Goal: Task Accomplishment & Management: Complete application form

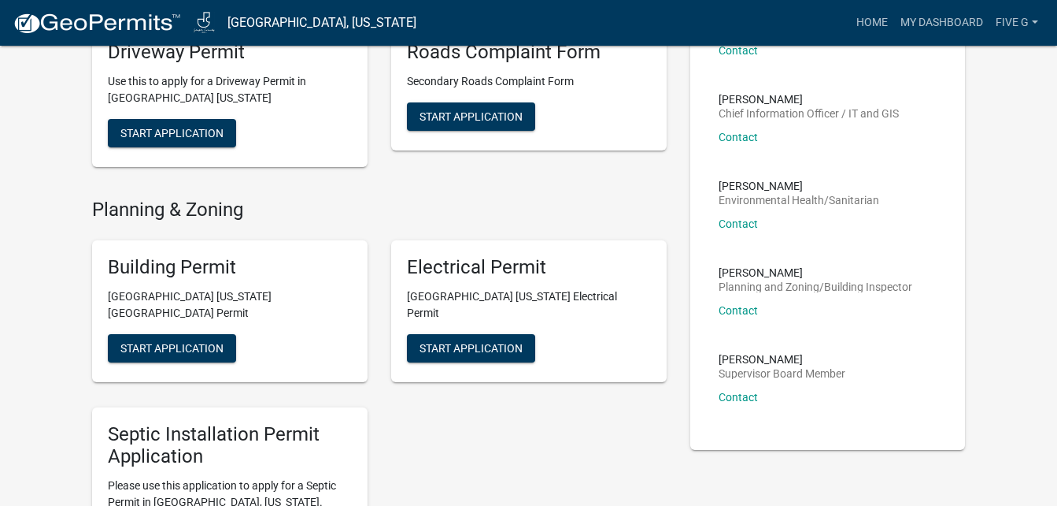
scroll to position [371, 0]
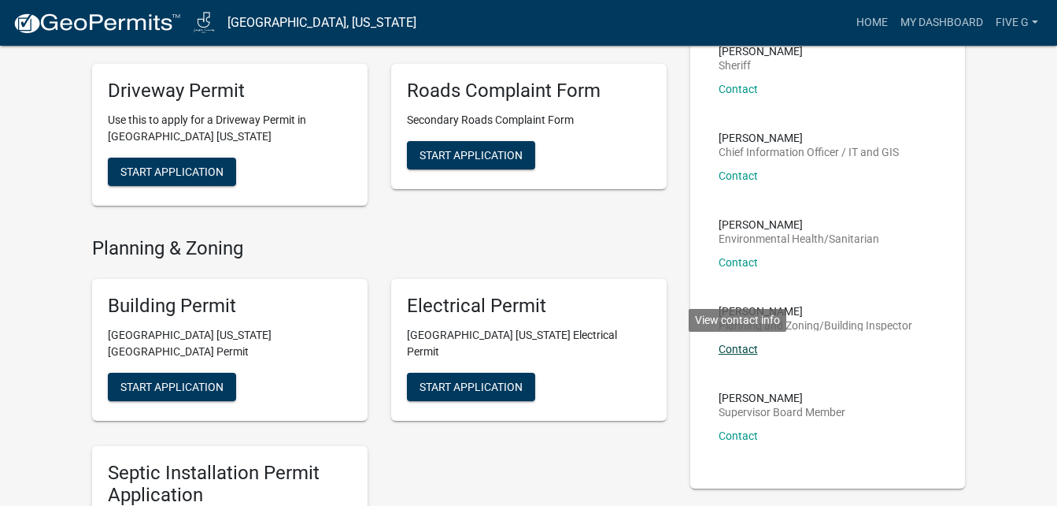
click at [742, 347] on link "Contact" at bounding box center [738, 349] width 39 height 13
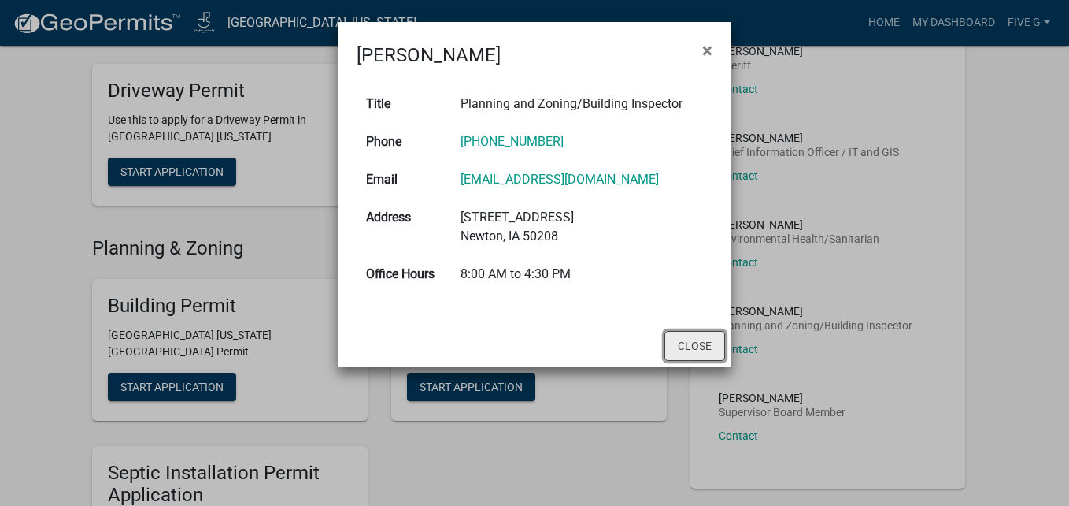
click at [704, 344] on button "Close" at bounding box center [695, 346] width 61 height 30
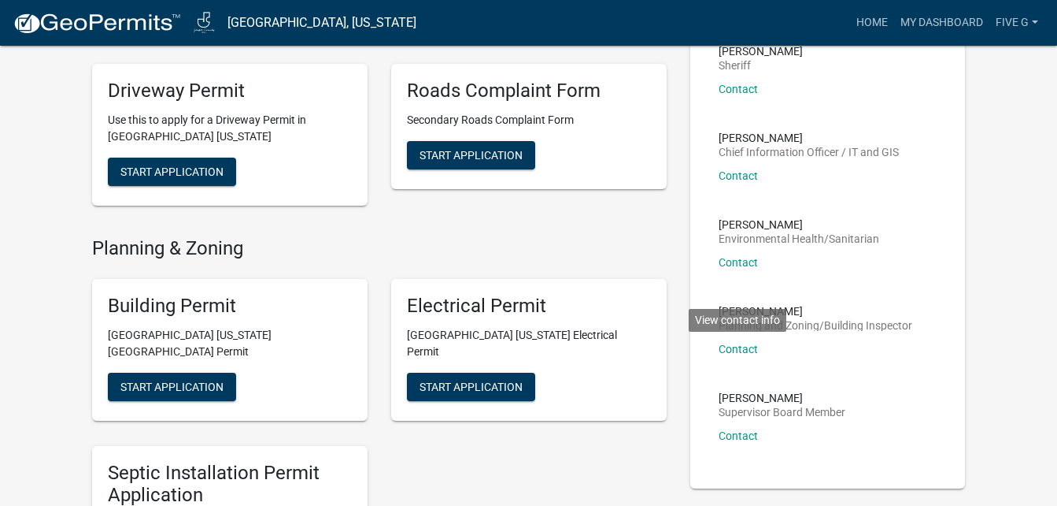
click at [151, 379] on button "Start Application" at bounding box center [172, 386] width 128 height 28
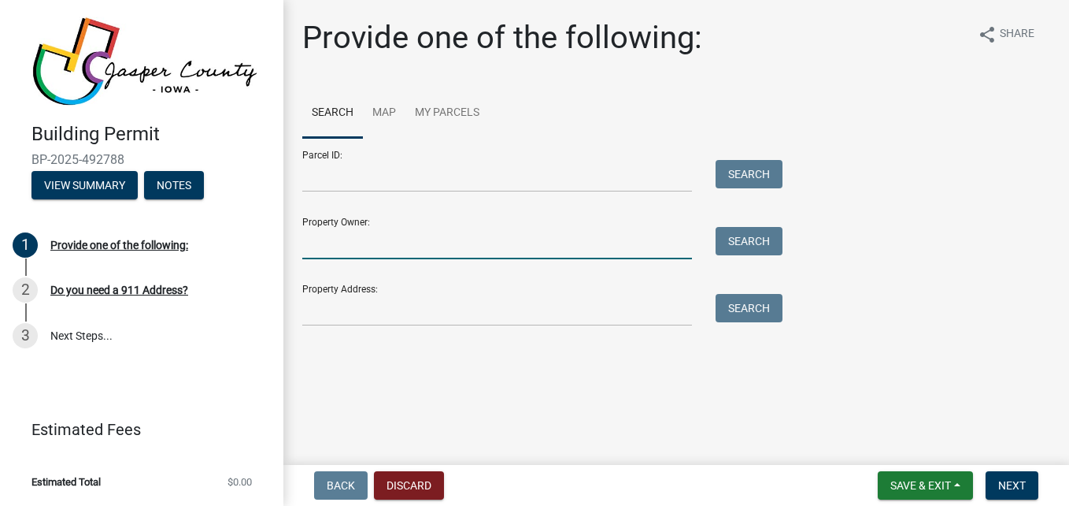
click at [419, 245] on input "Property Owner:" at bounding box center [497, 243] width 390 height 32
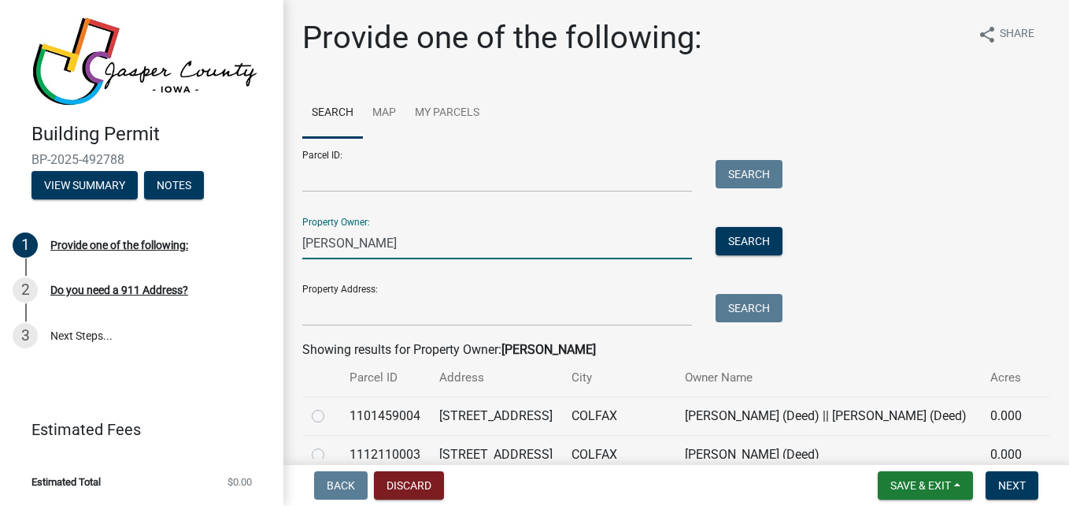
type input "[PERSON_NAME]"
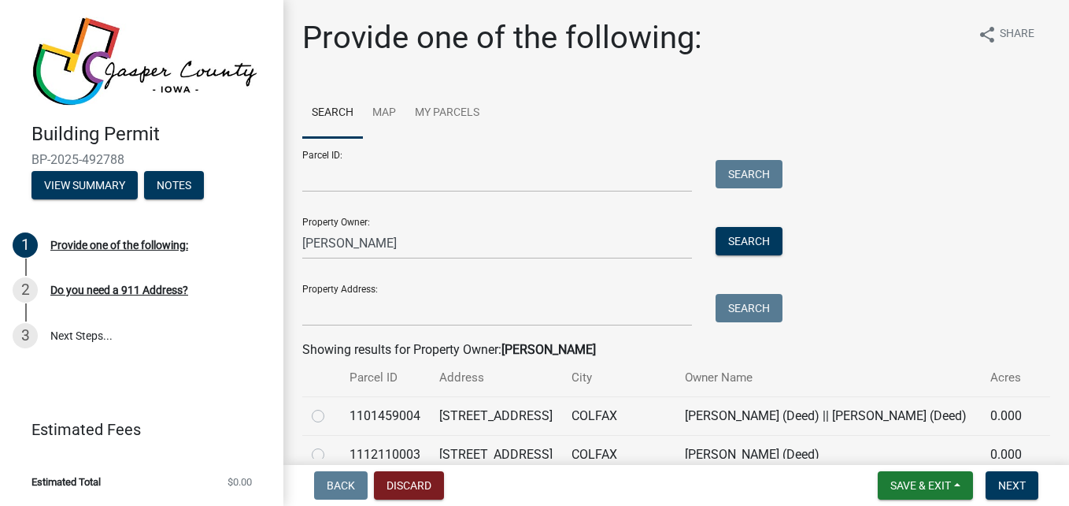
click at [771, 362] on th "Owner Name" at bounding box center [829, 377] width 306 height 37
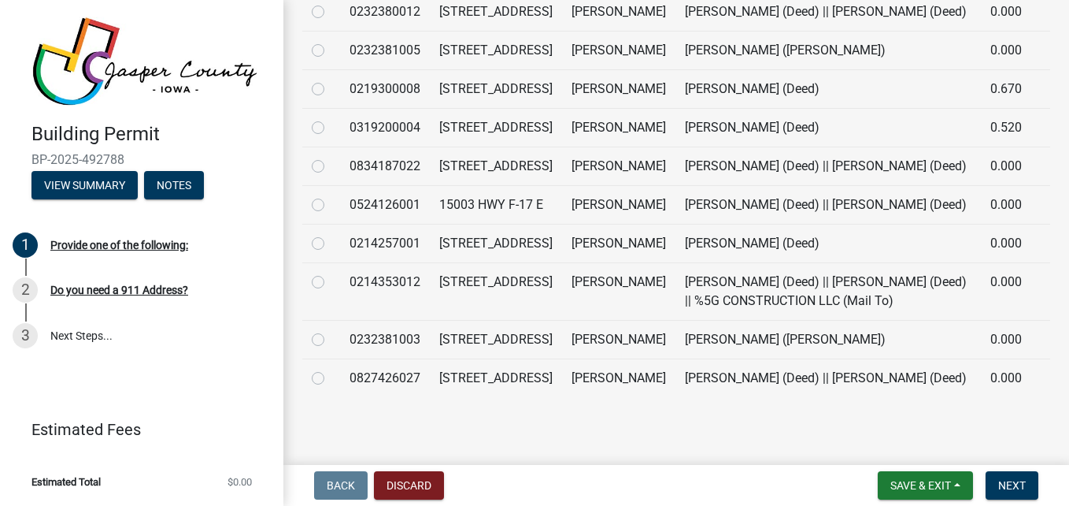
scroll to position [709, 0]
click at [331, 234] on label at bounding box center [331, 234] width 0 height 0
click at [331, 244] on input "radio" at bounding box center [336, 239] width 10 height 10
radio input "true"
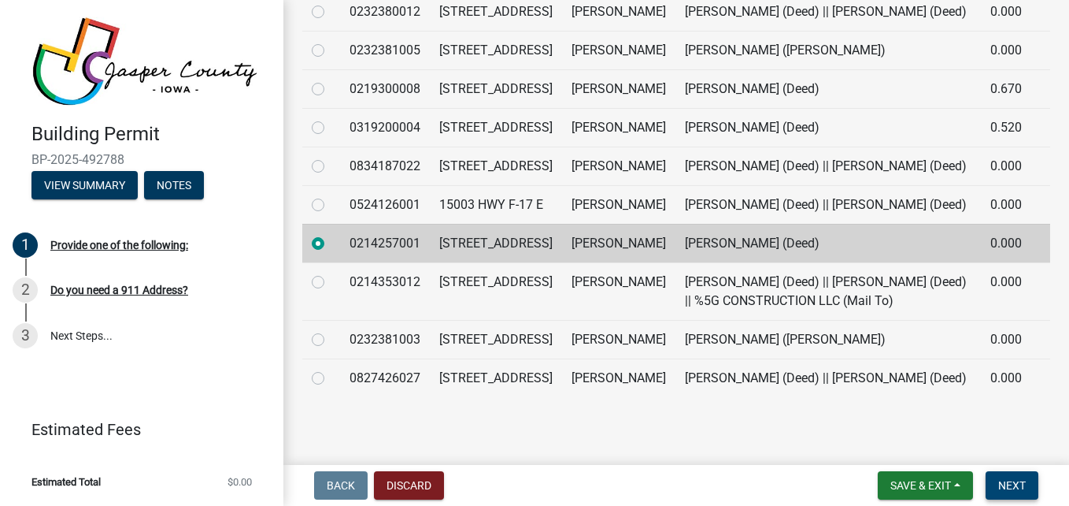
click at [1023, 480] on span "Next" at bounding box center [1012, 485] width 28 height 13
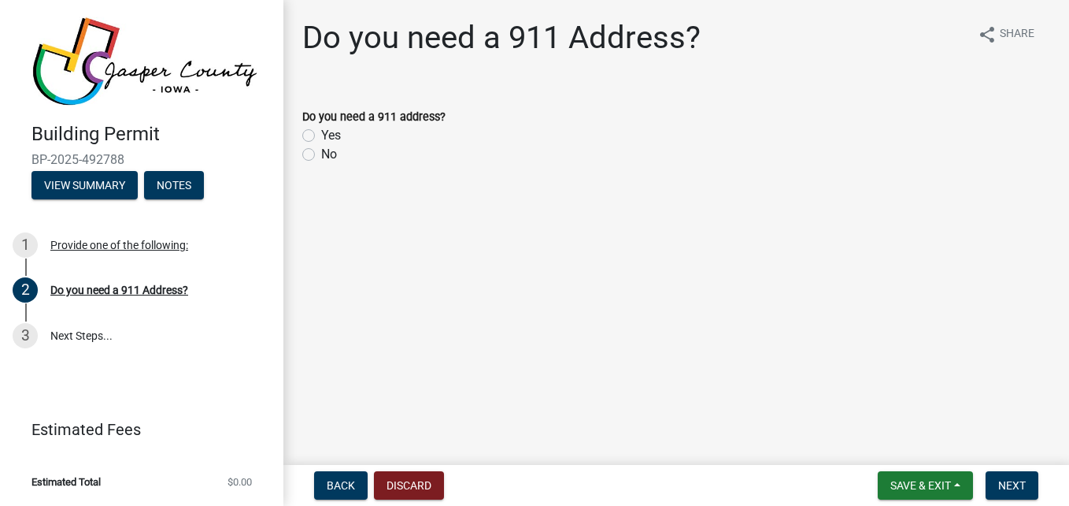
click at [321, 152] on label "No" at bounding box center [329, 154] width 16 height 19
click at [321, 152] on input "No" at bounding box center [326, 150] width 10 height 10
radio input "true"
click at [1029, 502] on nav "Back Discard Save & Exit Save Save & Exit Next" at bounding box center [676, 485] width 786 height 41
click at [1023, 494] on button "Next" at bounding box center [1012, 485] width 53 height 28
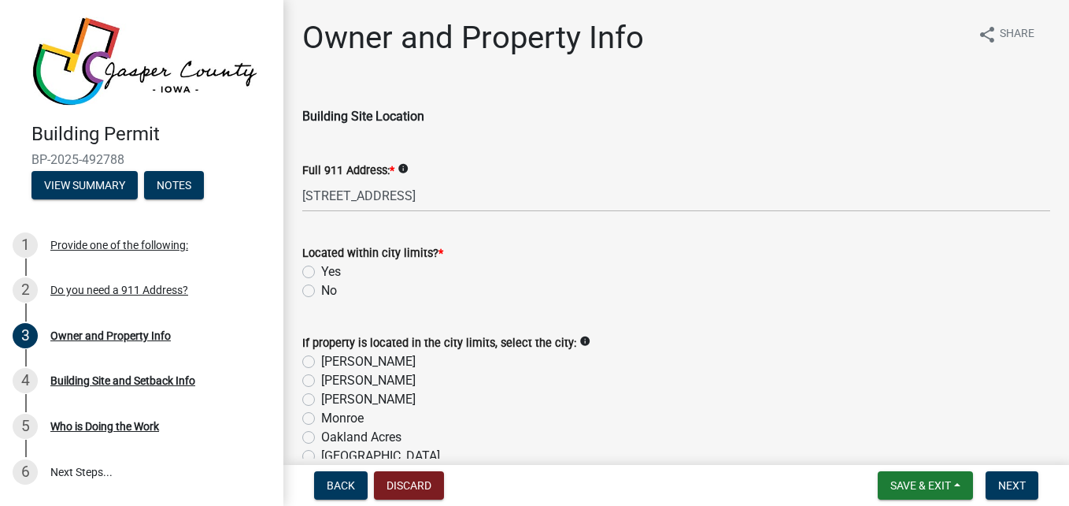
click at [321, 291] on label "No" at bounding box center [329, 290] width 16 height 19
click at [321, 291] on input "No" at bounding box center [326, 286] width 10 height 10
radio input "true"
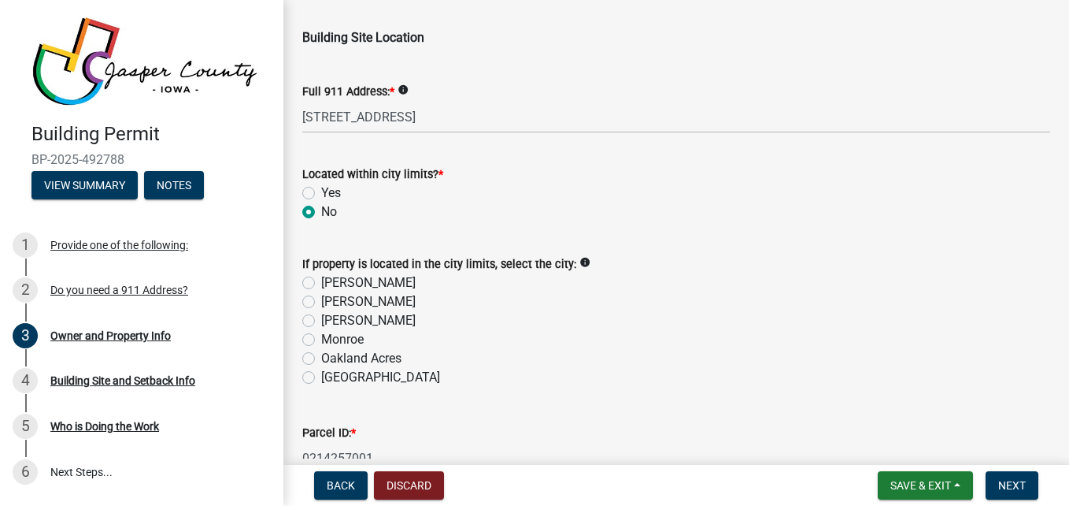
click at [321, 280] on label "[PERSON_NAME]" at bounding box center [368, 282] width 94 height 19
click at [321, 280] on input "[PERSON_NAME]" at bounding box center [326, 278] width 10 height 10
radio input "true"
click at [321, 280] on label "[PERSON_NAME]" at bounding box center [368, 282] width 94 height 19
click at [321, 280] on input "[PERSON_NAME]" at bounding box center [326, 278] width 10 height 10
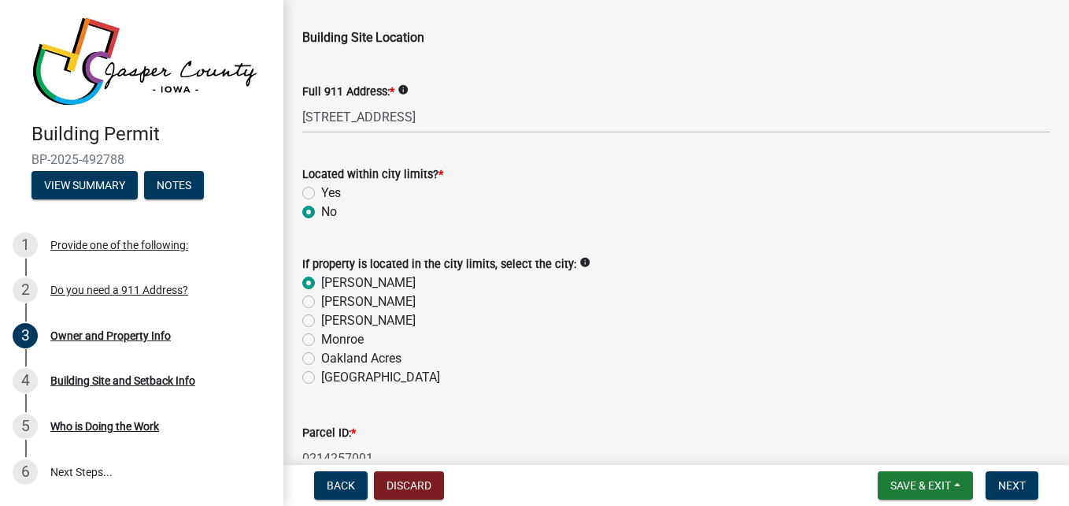
click at [321, 281] on label "[PERSON_NAME]" at bounding box center [368, 282] width 94 height 19
click at [321, 281] on input "[PERSON_NAME]" at bounding box center [326, 278] width 10 height 10
click at [321, 281] on label "[PERSON_NAME]" at bounding box center [368, 282] width 94 height 19
click at [321, 281] on input "[PERSON_NAME]" at bounding box center [326, 278] width 10 height 10
click at [321, 281] on label "[PERSON_NAME]" at bounding box center [368, 282] width 94 height 19
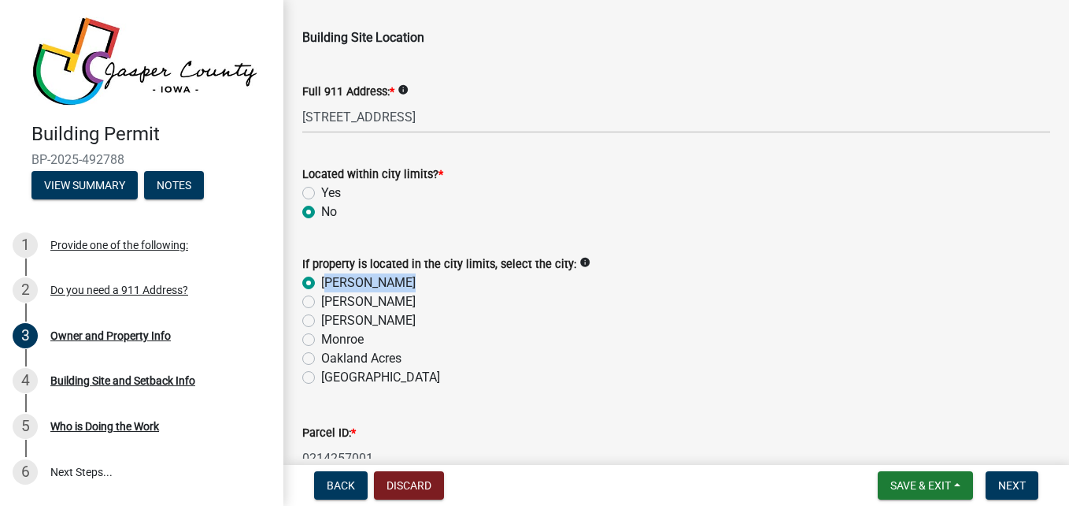
click at [321, 281] on input "[PERSON_NAME]" at bounding box center [326, 278] width 10 height 10
click at [321, 281] on label "[PERSON_NAME]" at bounding box center [368, 282] width 94 height 19
click at [321, 281] on input "[PERSON_NAME]" at bounding box center [326, 278] width 10 height 10
click at [321, 281] on label "[PERSON_NAME]" at bounding box center [368, 282] width 94 height 19
click at [321, 281] on input "[PERSON_NAME]" at bounding box center [326, 278] width 10 height 10
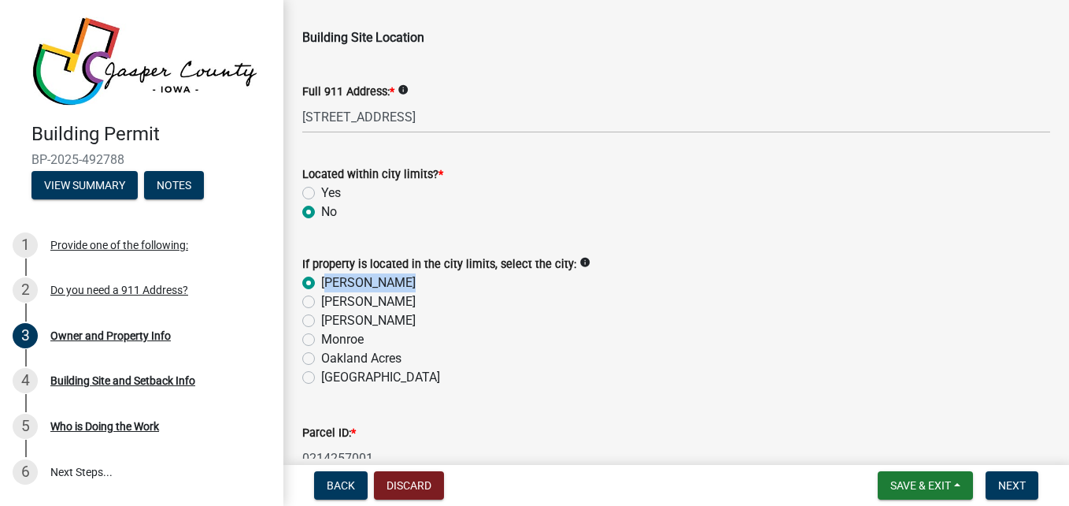
click at [321, 281] on label "[PERSON_NAME]" at bounding box center [368, 282] width 94 height 19
click at [321, 281] on input "[PERSON_NAME]" at bounding box center [326, 278] width 10 height 10
drag, startPoint x: 313, startPoint y: 281, endPoint x: 521, endPoint y: 296, distance: 209.2
click at [521, 296] on div "[PERSON_NAME]" at bounding box center [676, 301] width 748 height 19
click at [561, 322] on div "[PERSON_NAME]" at bounding box center [676, 320] width 748 height 19
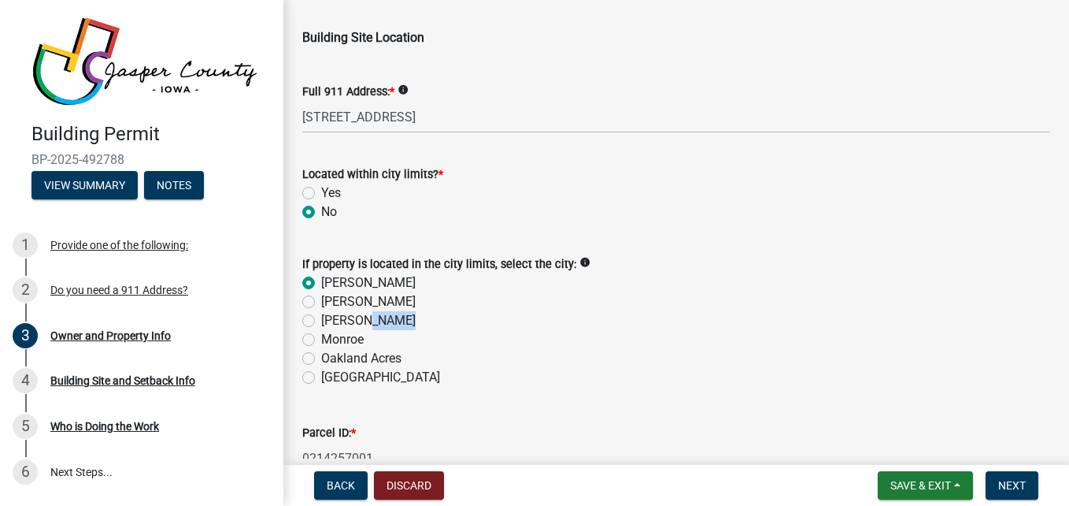
click at [561, 322] on div "[PERSON_NAME]" at bounding box center [676, 320] width 748 height 19
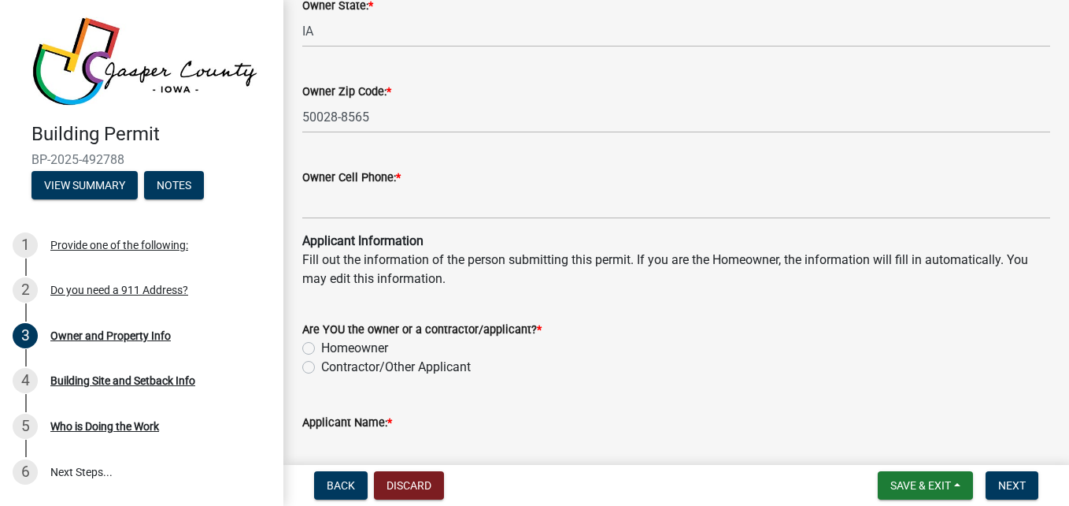
scroll to position [1339, 0]
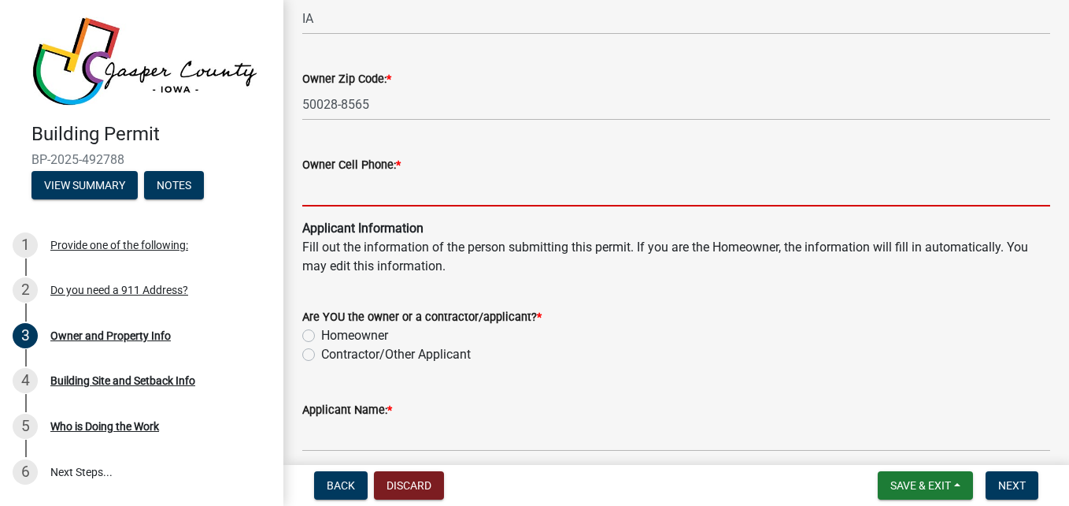
click at [454, 187] on input "Owner Cell Phone: *" at bounding box center [676, 190] width 748 height 32
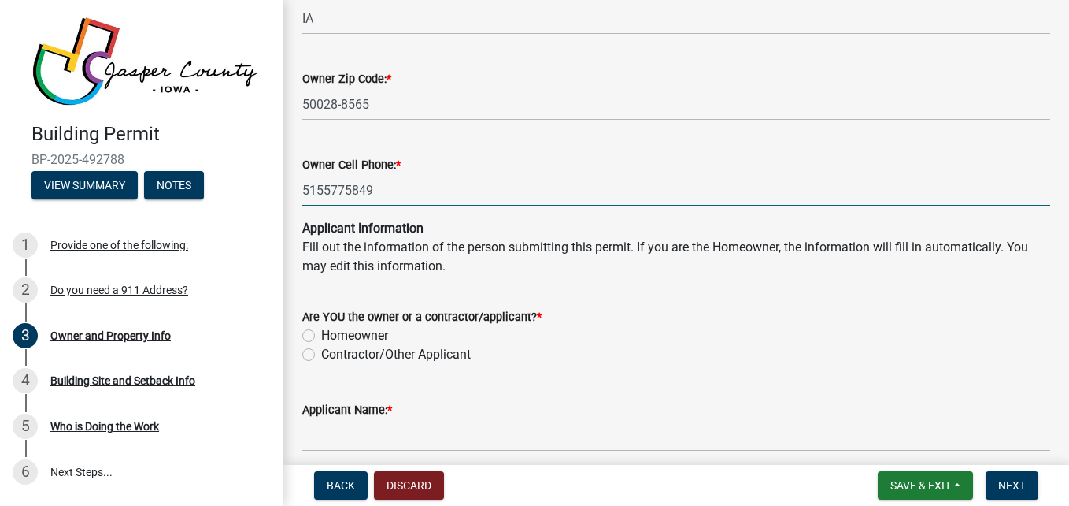
type input "5155775849"
click at [617, 263] on p "Applicant Information Fill out the information of the person submitting this pe…" at bounding box center [676, 247] width 748 height 57
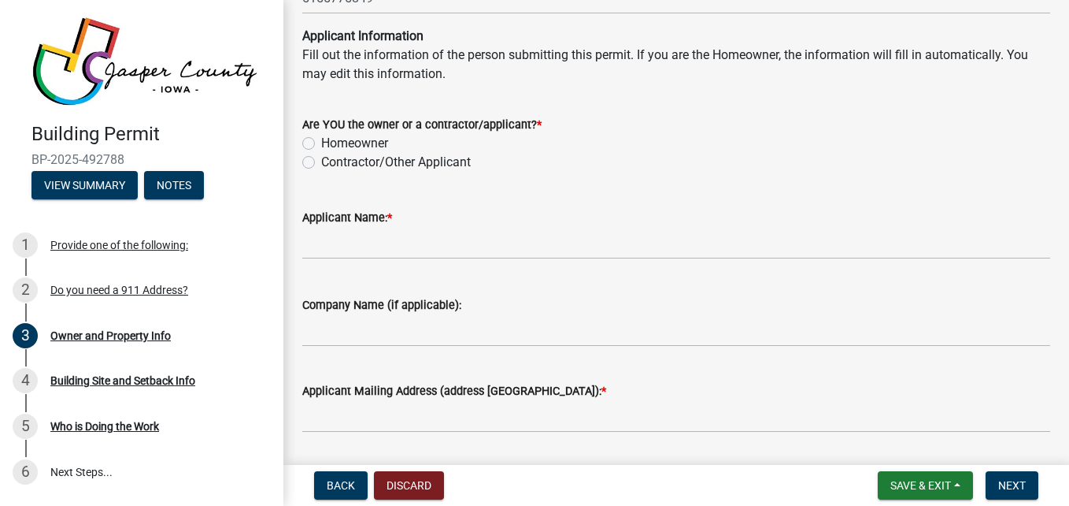
scroll to position [1575, 0]
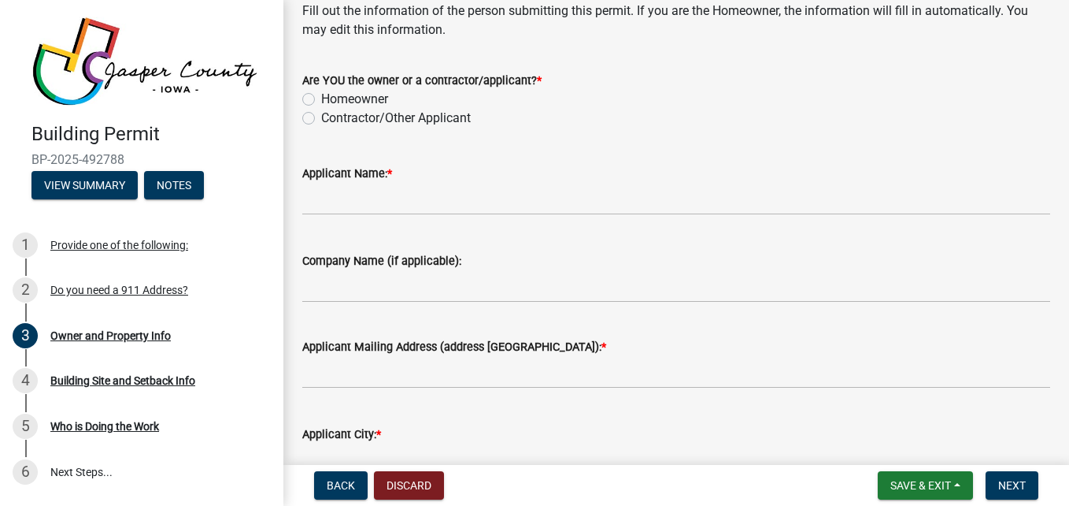
click at [321, 97] on label "Homeowner" at bounding box center [354, 99] width 67 height 19
click at [321, 97] on input "Homeowner" at bounding box center [326, 95] width 10 height 10
radio input "true"
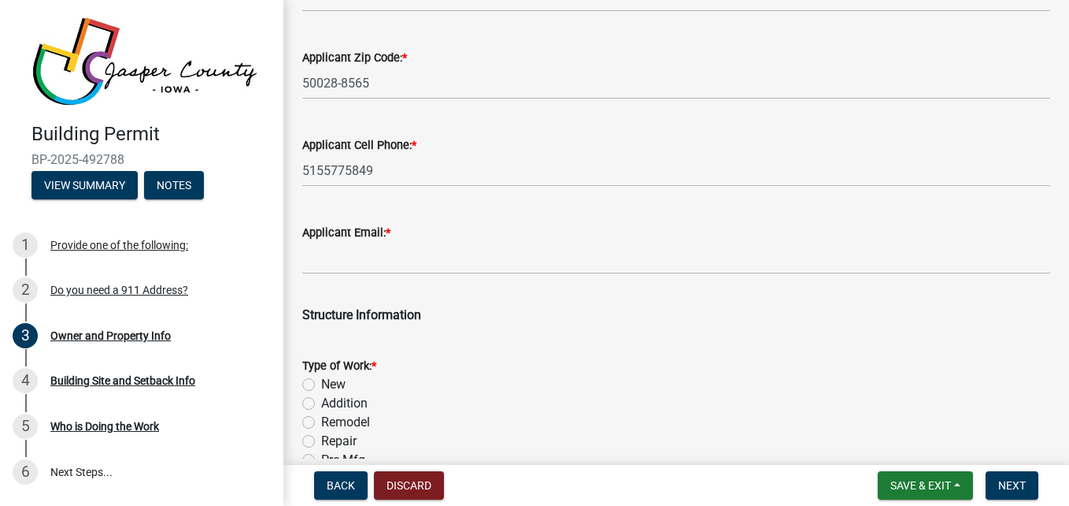
scroll to position [2205, 0]
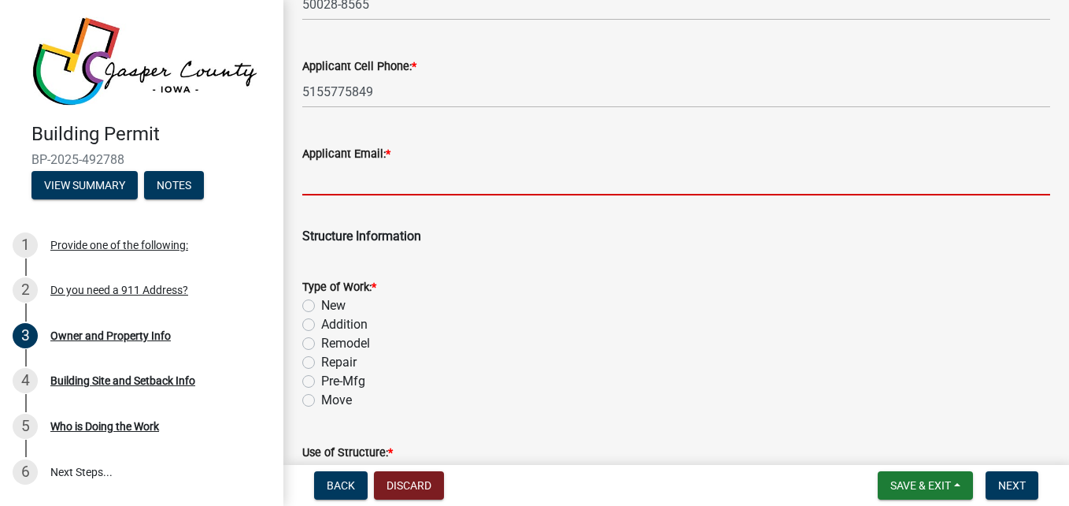
click at [474, 187] on input "Applicant Email: *" at bounding box center [676, 179] width 748 height 32
type input "[EMAIL_ADDRESS][DOMAIN_NAME]"
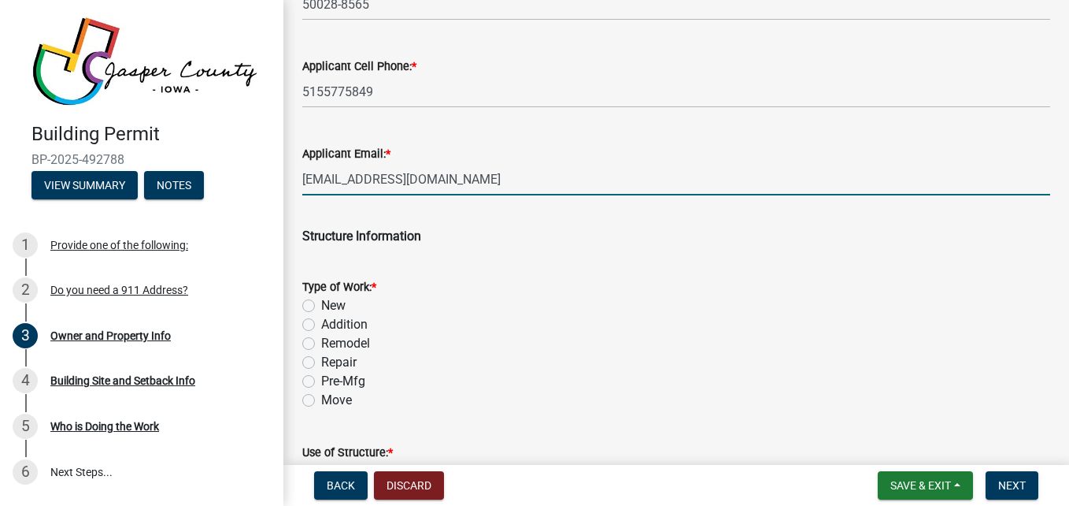
type input "[PERSON_NAME]"
type input "5G Construction"
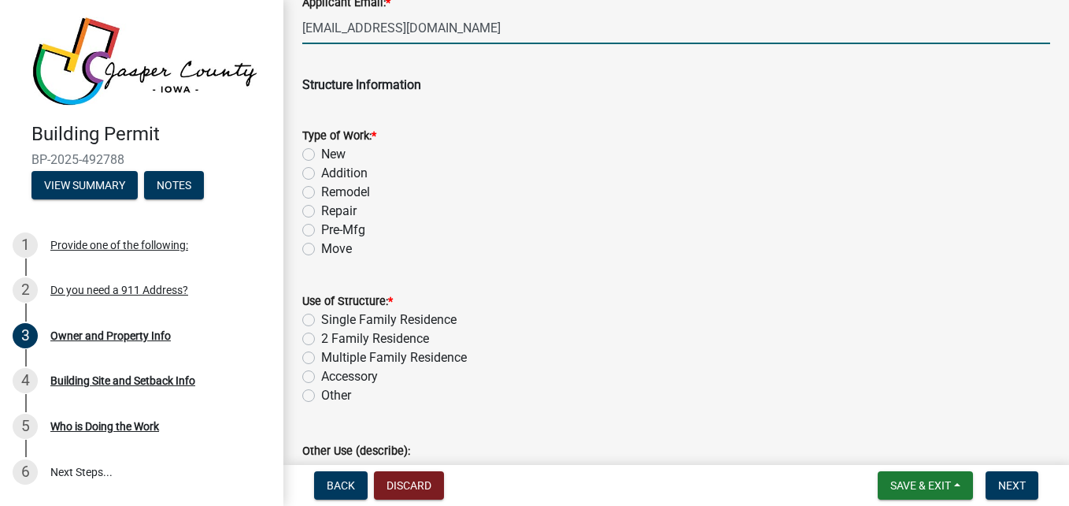
scroll to position [2362, 0]
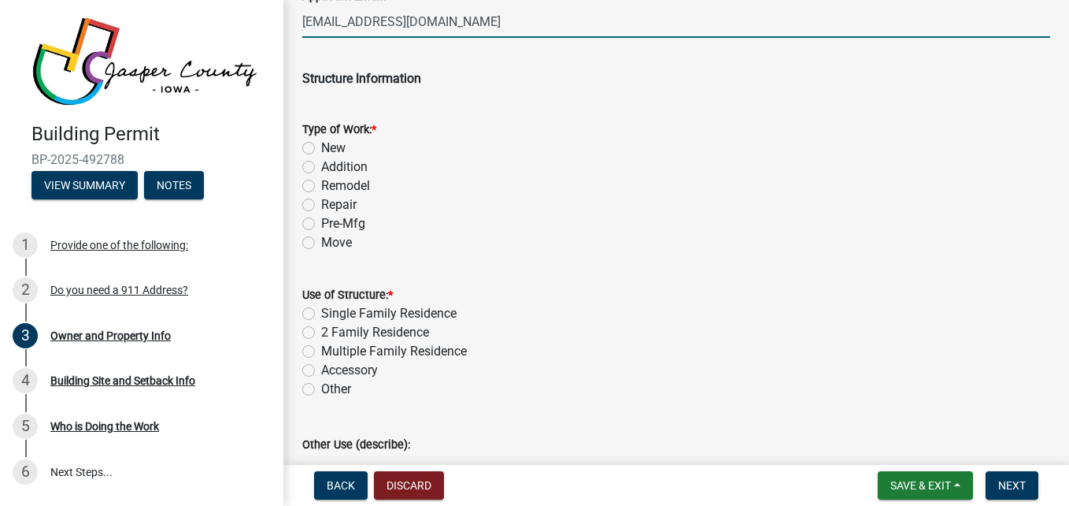
click at [321, 185] on label "Remodel" at bounding box center [345, 185] width 49 height 19
click at [321, 185] on input "Remodel" at bounding box center [326, 181] width 10 height 10
radio input "true"
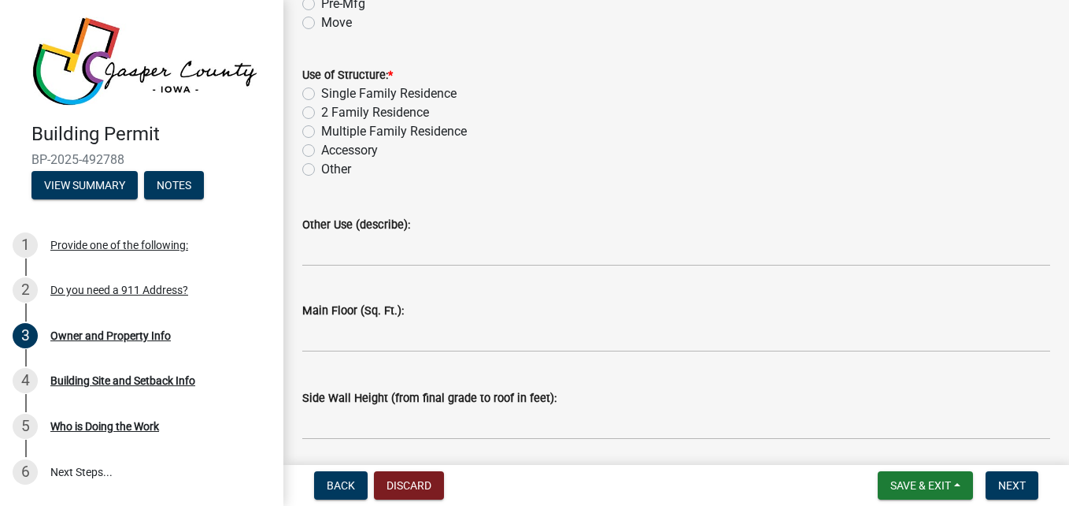
scroll to position [2598, 0]
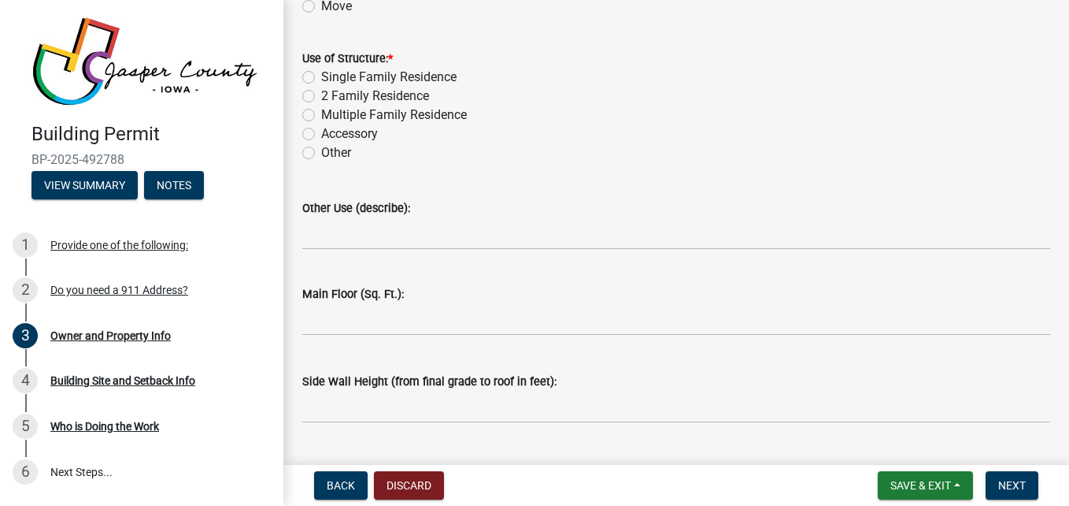
click at [321, 74] on label "Single Family Residence" at bounding box center [388, 77] width 135 height 19
click at [321, 74] on input "Single Family Residence" at bounding box center [326, 73] width 10 height 10
radio input "true"
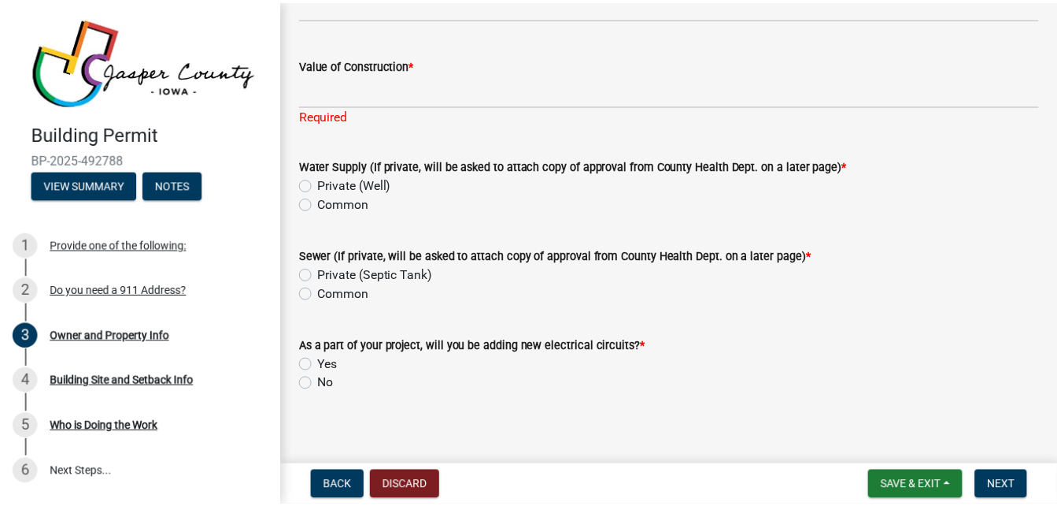
scroll to position [3452, 0]
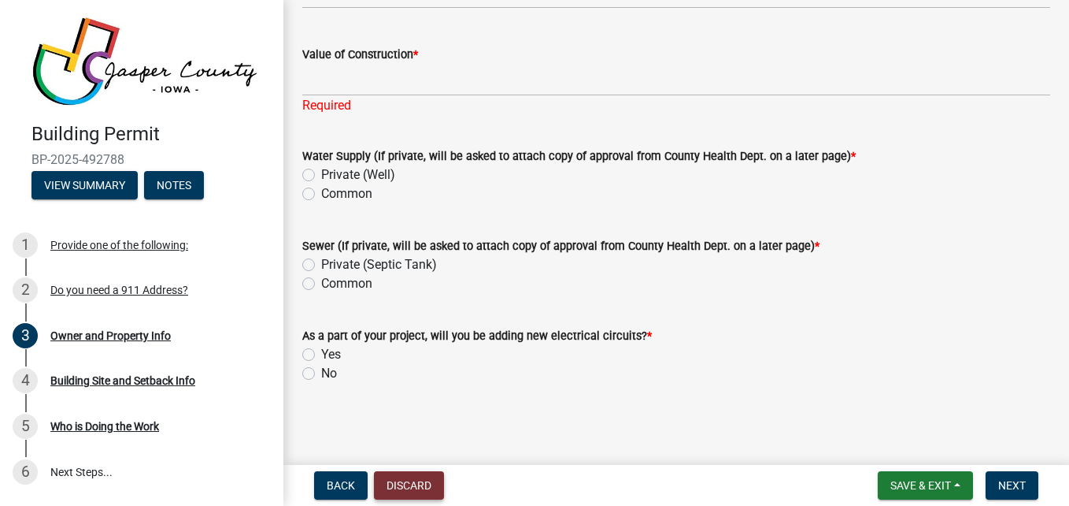
click at [427, 490] on button "Discard" at bounding box center [409, 485] width 70 height 28
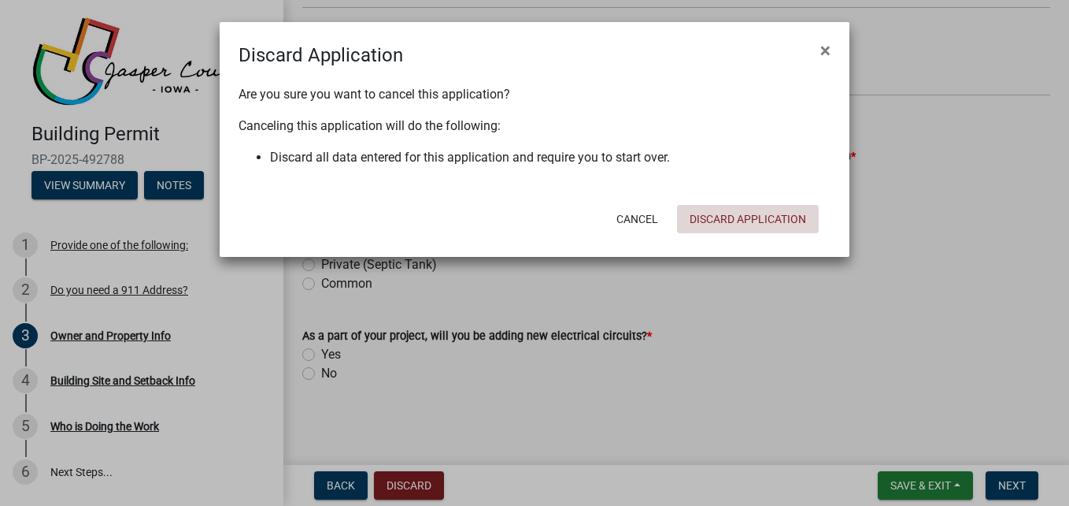
click at [743, 218] on button "Discard Application" at bounding box center [748, 219] width 142 height 28
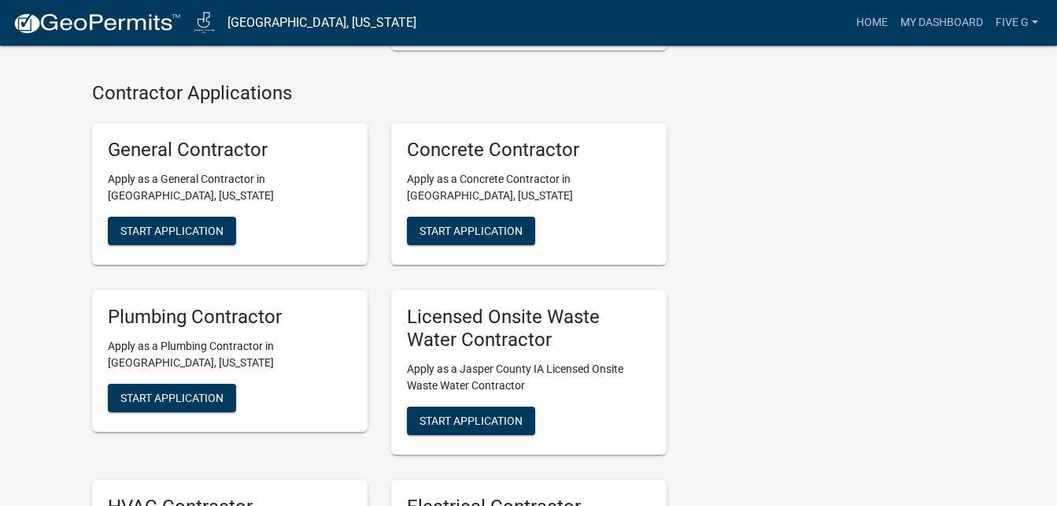
scroll to position [1181, 0]
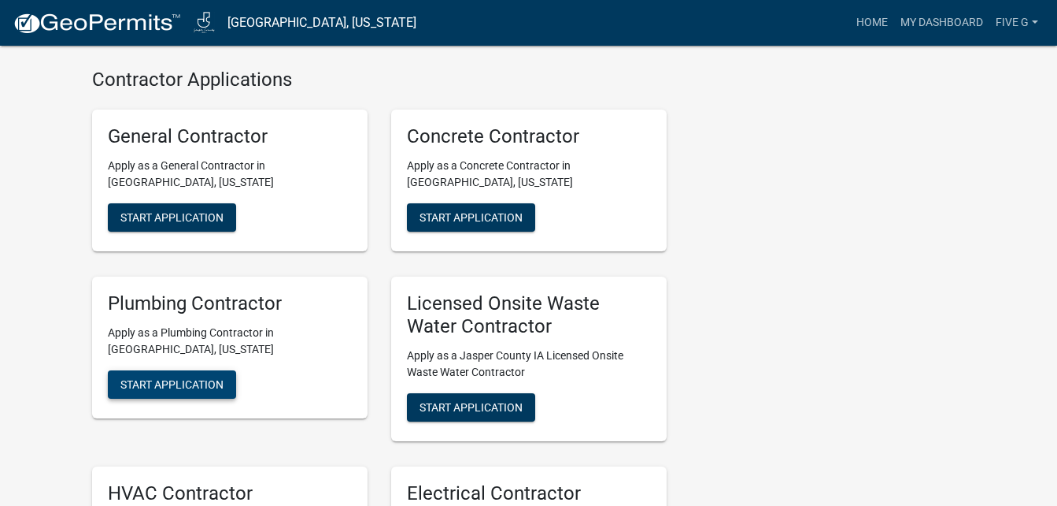
click at [213, 378] on span "Start Application" at bounding box center [171, 384] width 103 height 13
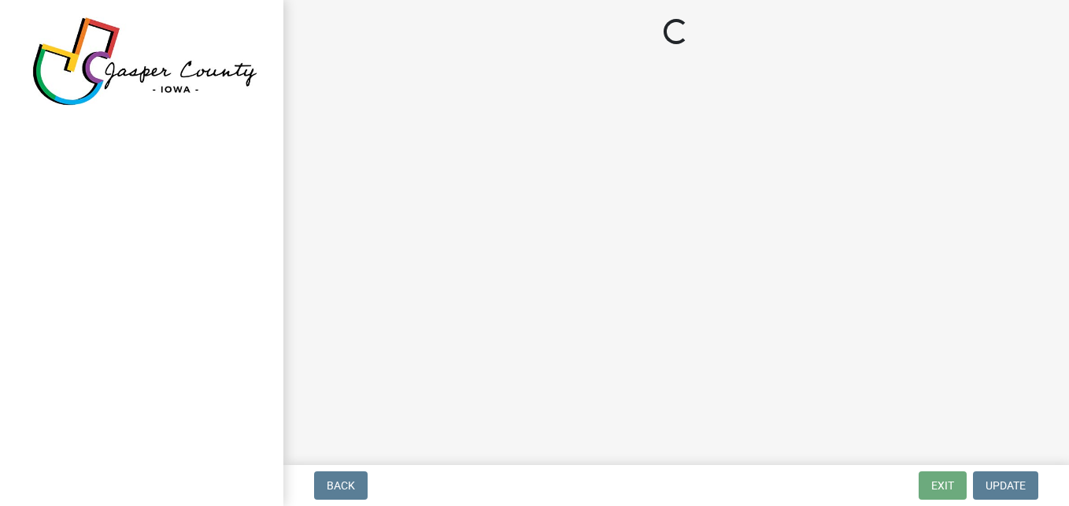
select select "IA"
